Goal: Transaction & Acquisition: Download file/media

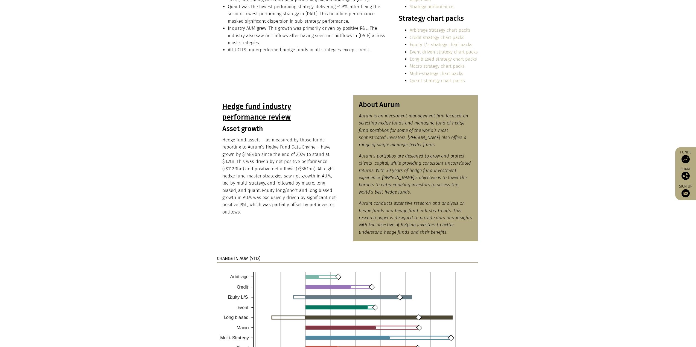
scroll to position [198, 0]
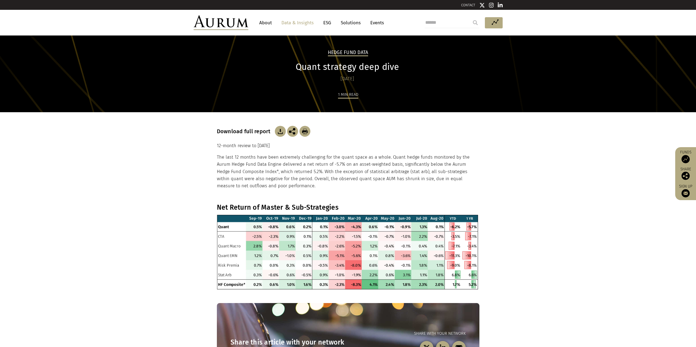
click at [301, 21] on link "Data & Insights" at bounding box center [298, 23] width 38 height 10
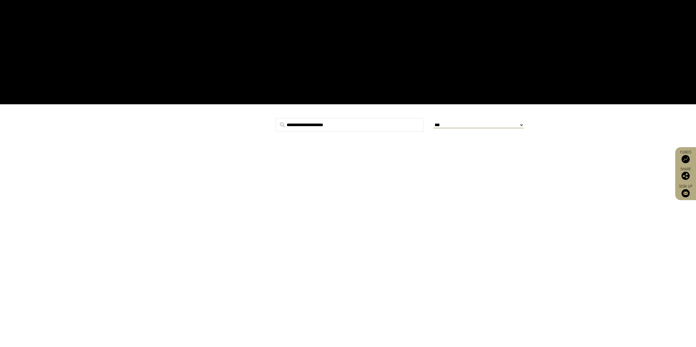
scroll to position [55, 0]
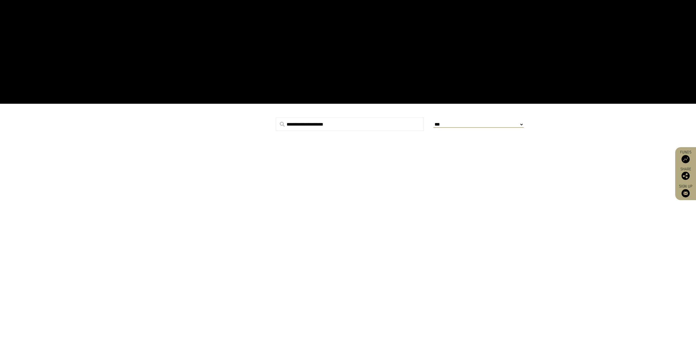
click at [302, 123] on input "text" at bounding box center [350, 125] width 148 height 14
type input "**********"
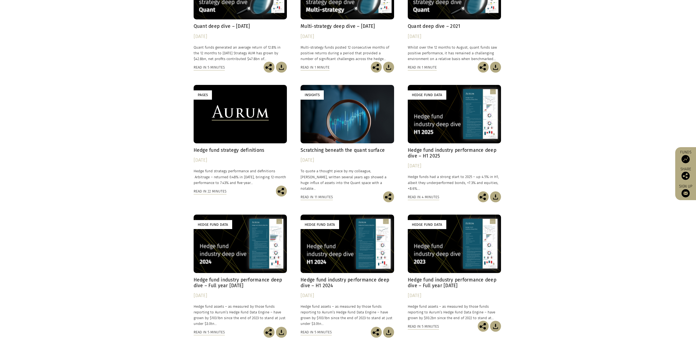
scroll to position [273, 0]
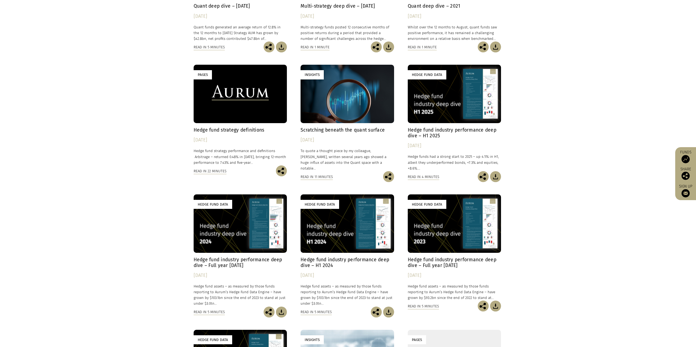
click at [219, 263] on h4 "Hedge fund industry performance deep dive – Full year 2024" at bounding box center [240, 262] width 93 height 11
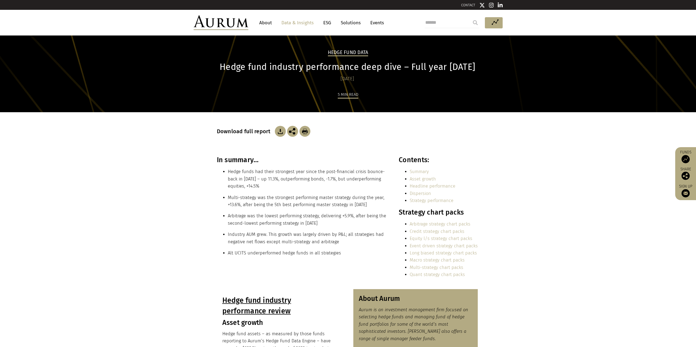
click at [284, 132] on img at bounding box center [280, 131] width 11 height 11
